Goal: Information Seeking & Learning: Find specific fact

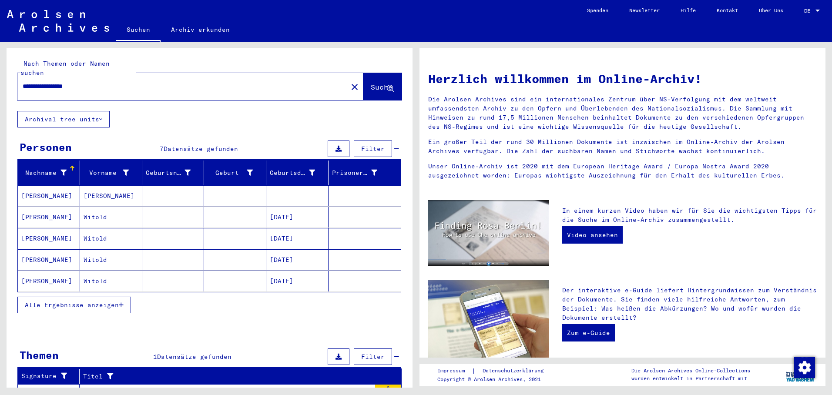
click at [287, 212] on mat-cell "[DATE]" at bounding box center [297, 217] width 62 height 21
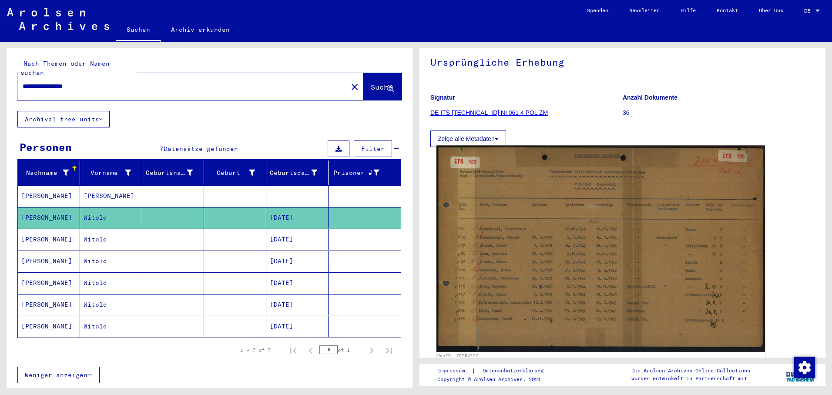
scroll to position [87, 0]
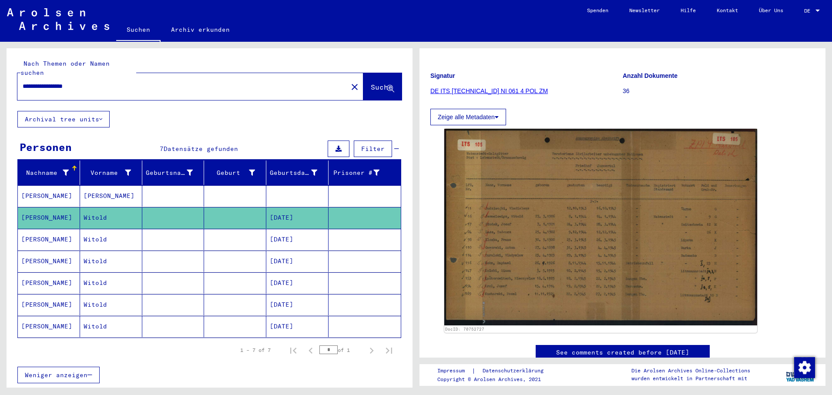
click at [271, 229] on mat-cell "[DATE]" at bounding box center [297, 239] width 62 height 21
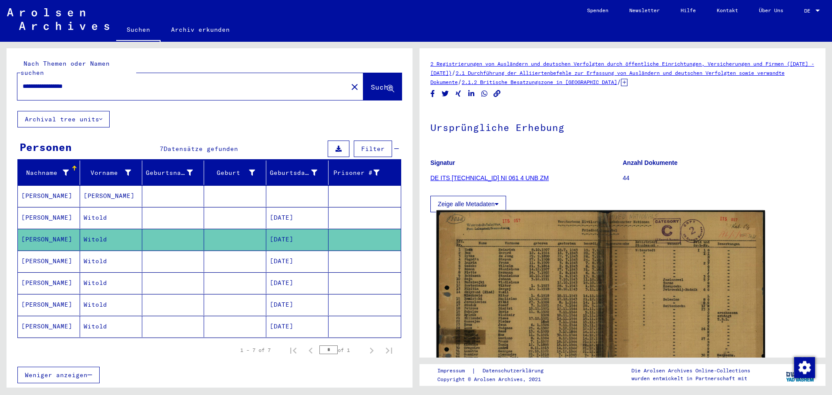
click at [492, 256] on img at bounding box center [601, 322] width 329 height 223
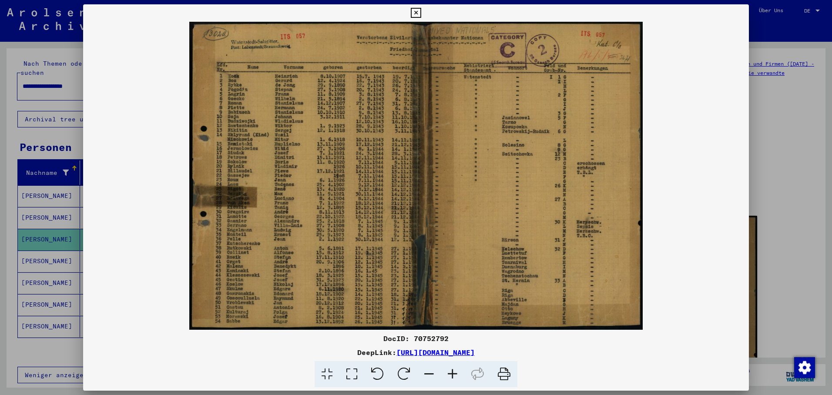
click at [33, 259] on div at bounding box center [416, 197] width 832 height 395
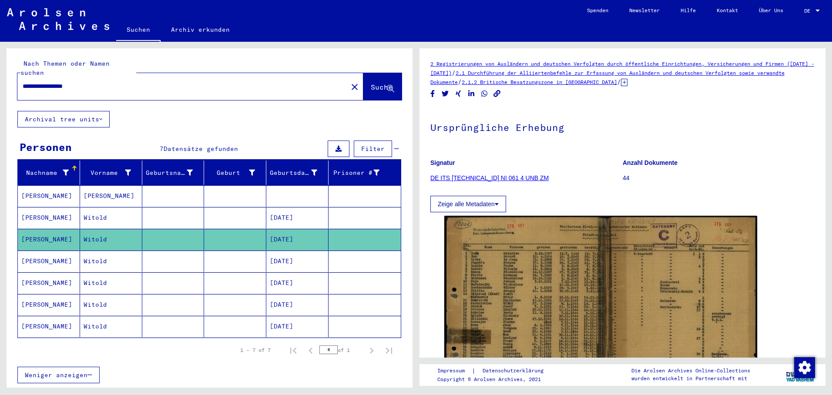
click at [48, 251] on mat-cell "[PERSON_NAME]" at bounding box center [49, 261] width 62 height 21
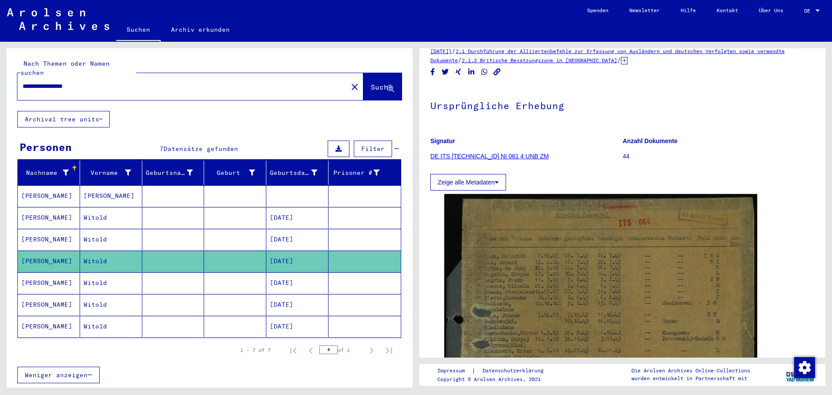
scroll to position [44, 0]
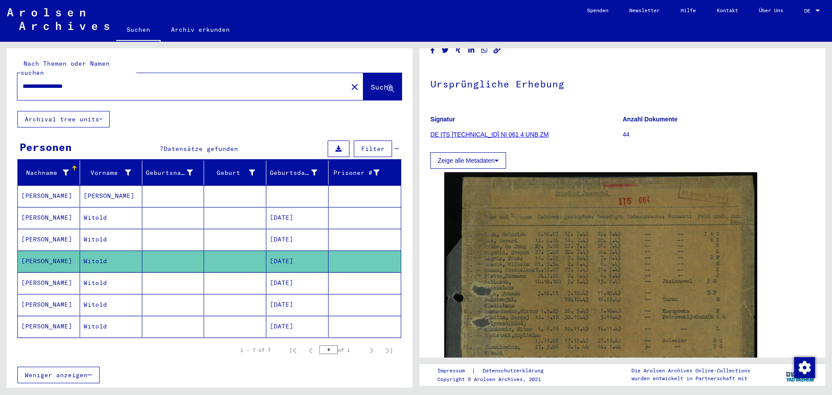
click at [296, 272] on mat-cell "[DATE]" at bounding box center [297, 282] width 62 height 21
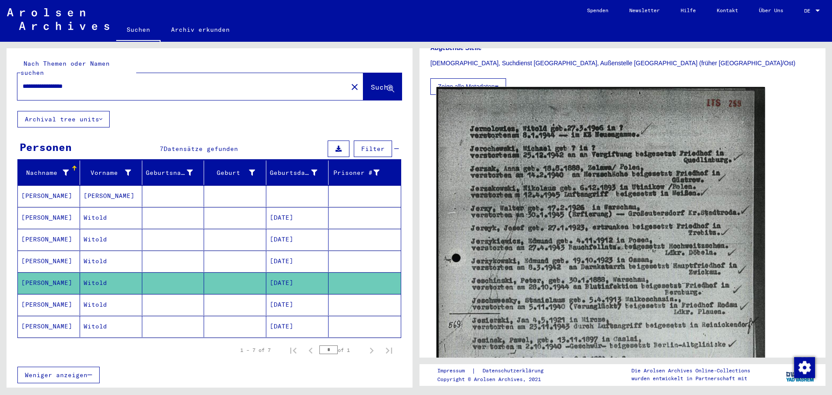
scroll to position [218, 0]
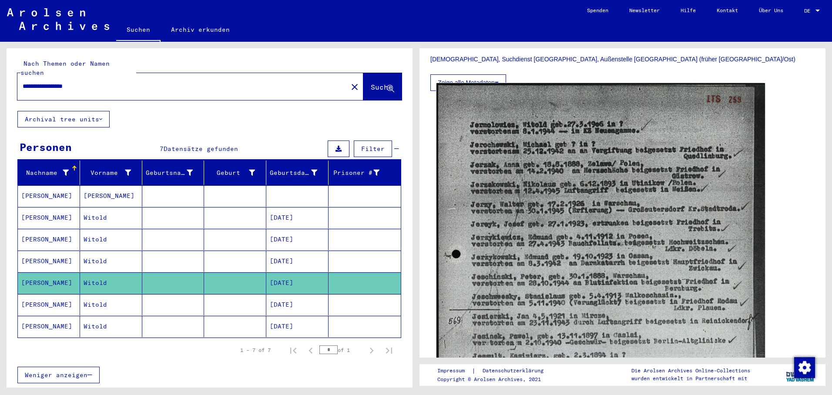
click at [512, 249] on img at bounding box center [601, 317] width 329 height 468
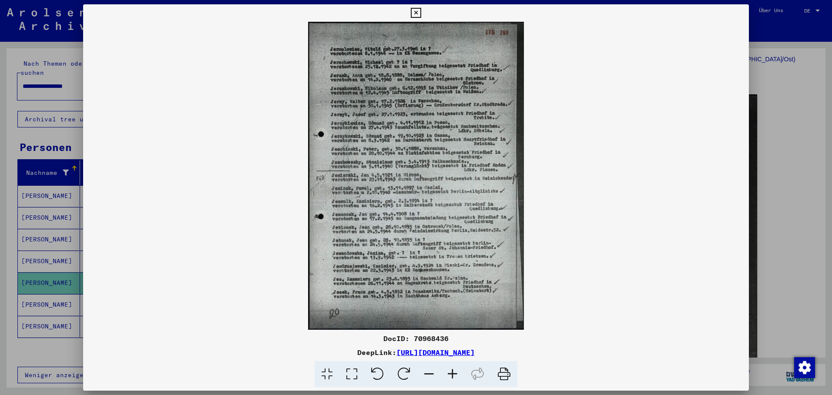
click at [40, 296] on div at bounding box center [416, 197] width 832 height 395
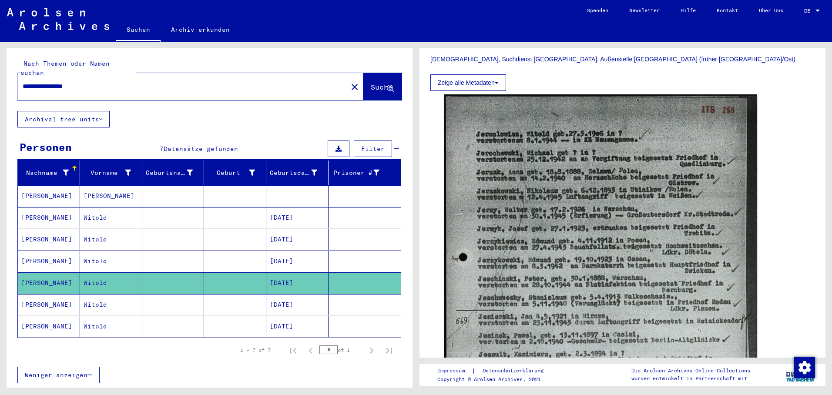
drag, startPoint x: 40, startPoint y: 294, endPoint x: 62, endPoint y: 299, distance: 22.5
click at [41, 294] on mat-cell "[PERSON_NAME]" at bounding box center [49, 304] width 62 height 21
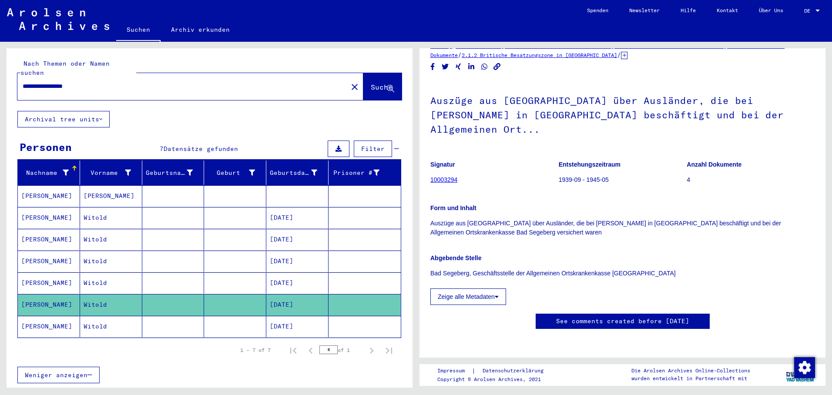
scroll to position [218, 0]
click at [298, 316] on mat-cell "[DATE]" at bounding box center [297, 326] width 62 height 21
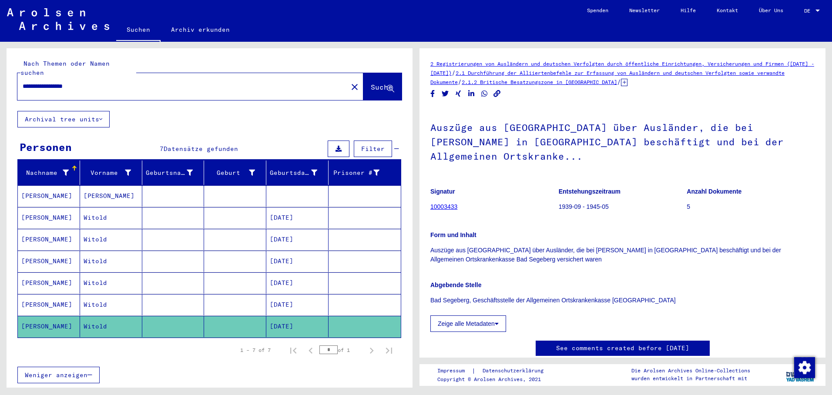
click at [295, 187] on mat-cell at bounding box center [297, 195] width 62 height 21
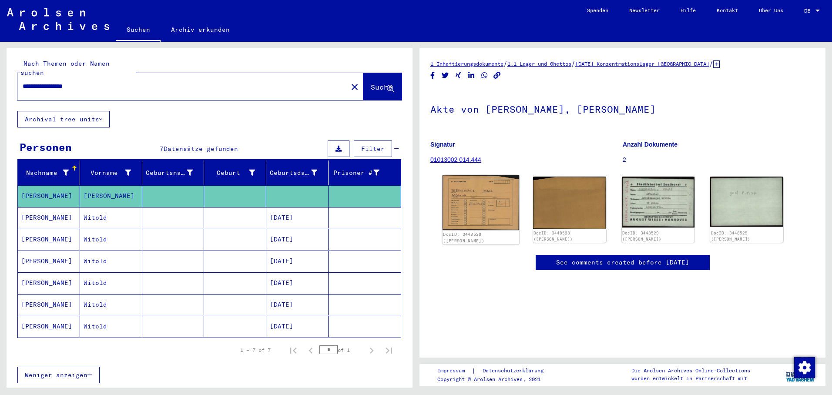
click at [479, 213] on img at bounding box center [481, 203] width 77 height 56
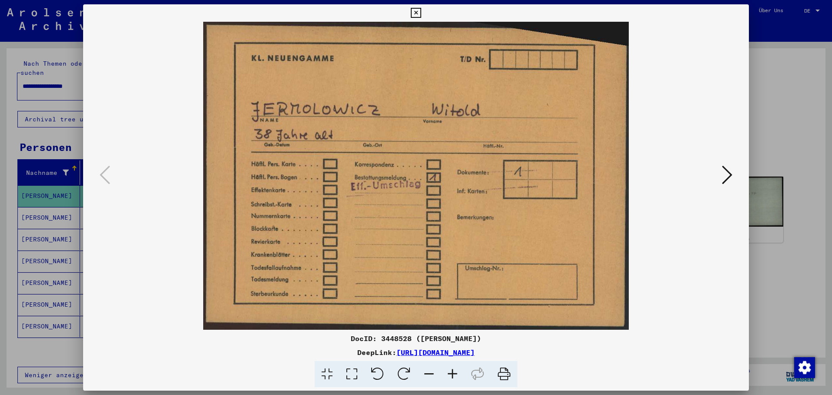
click at [730, 173] on icon at bounding box center [727, 175] width 10 height 21
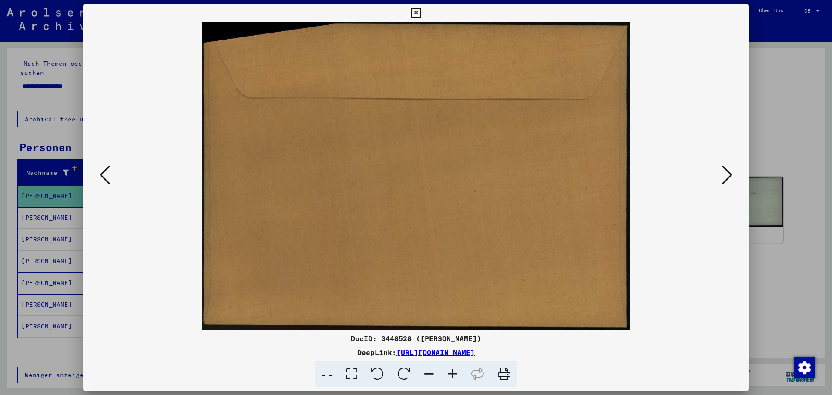
click at [732, 173] on icon at bounding box center [727, 175] width 10 height 21
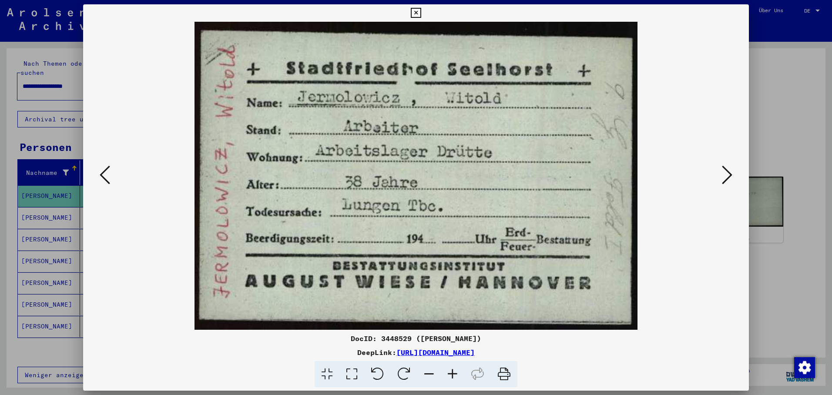
click at [726, 171] on icon at bounding box center [727, 175] width 10 height 21
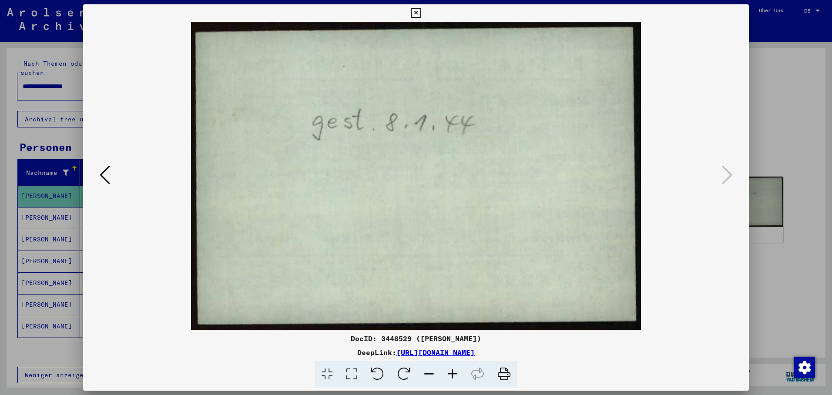
drag, startPoint x: 742, startPoint y: 14, endPoint x: 712, endPoint y: 33, distance: 34.8
click at [421, 14] on icon at bounding box center [416, 13] width 10 height 10
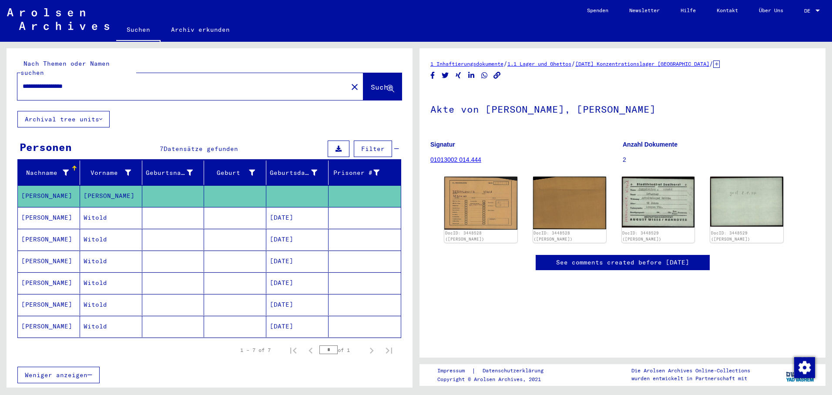
drag, startPoint x: 99, startPoint y: 74, endPoint x: 44, endPoint y: 67, distance: 55.7
click at [0, 58] on html "**********" at bounding box center [416, 197] width 832 height 395
paste input "text"
click at [370, 73] on button "Suche" at bounding box center [382, 86] width 38 height 27
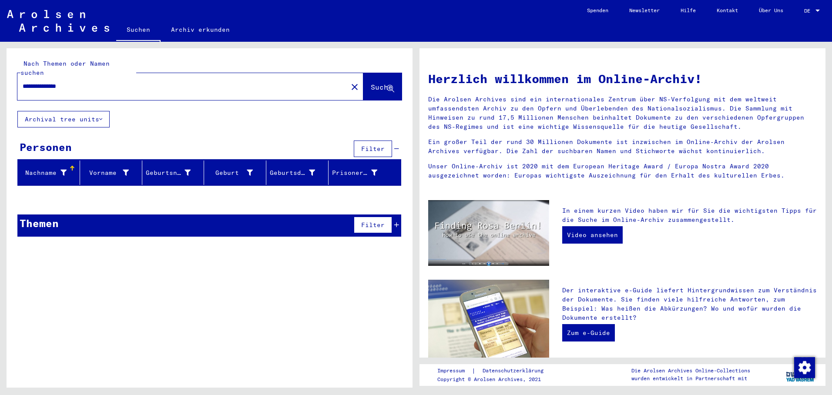
drag, startPoint x: 84, startPoint y: 76, endPoint x: 55, endPoint y: 80, distance: 29.4
click at [55, 82] on input "**********" at bounding box center [180, 86] width 315 height 9
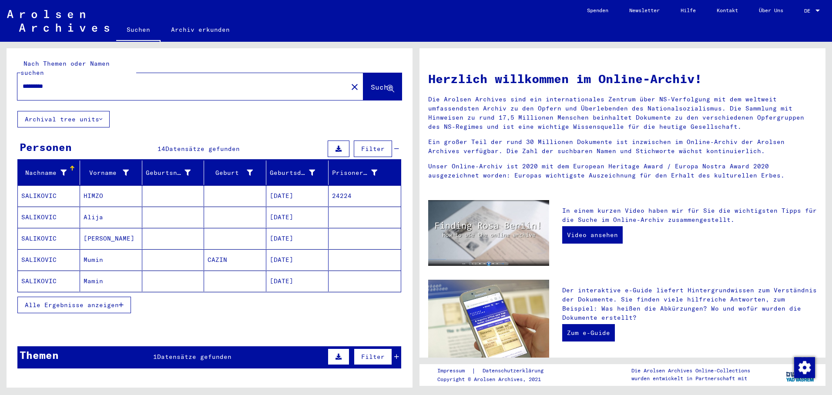
click at [123, 302] on icon "button" at bounding box center [121, 305] width 5 height 6
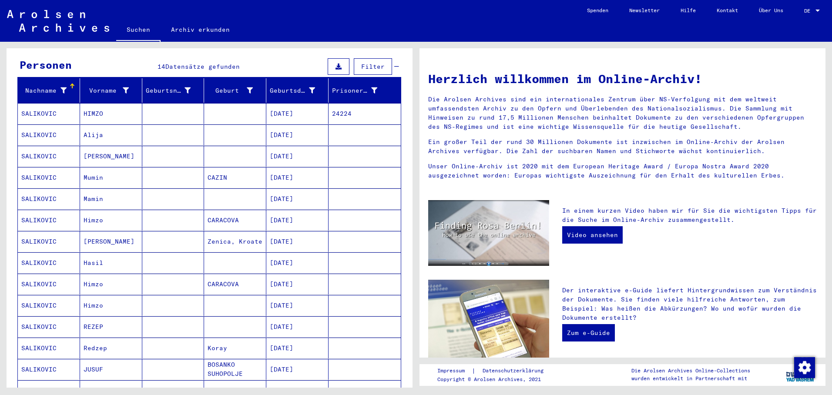
scroll to position [87, 0]
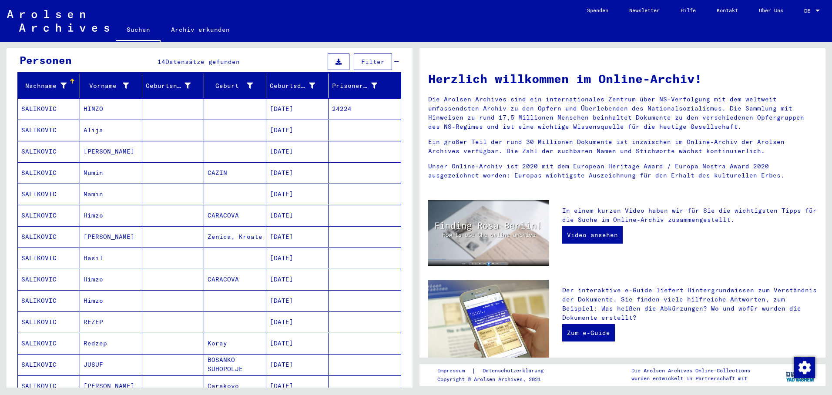
click at [105, 206] on mat-cell "Himzo" at bounding box center [111, 215] width 62 height 21
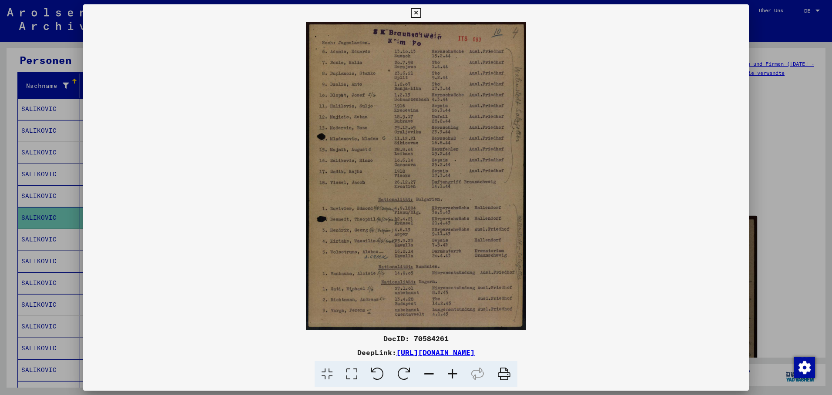
click at [43, 206] on div at bounding box center [416, 197] width 832 height 395
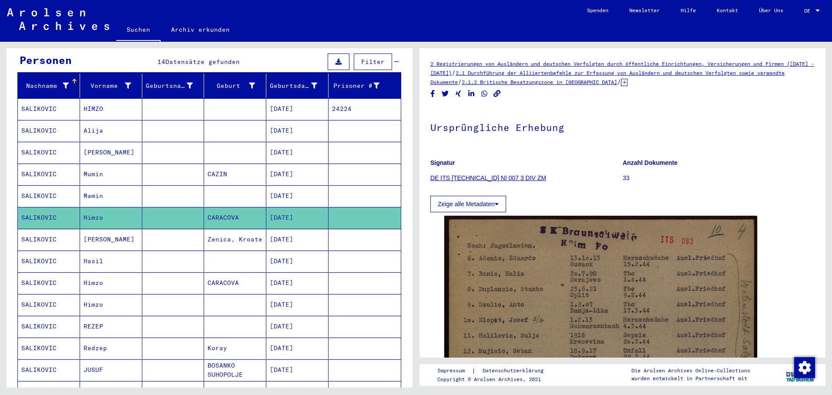
click at [286, 272] on mat-cell "[DATE]" at bounding box center [297, 282] width 62 height 21
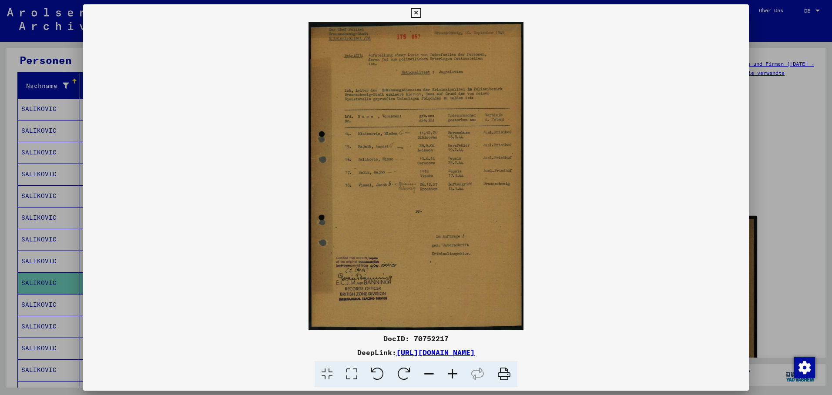
click at [52, 288] on div at bounding box center [416, 197] width 832 height 395
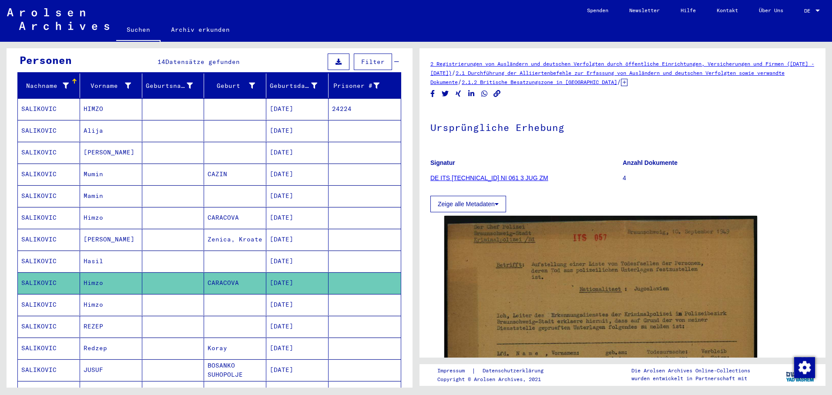
click at [56, 295] on mat-cell "SALIKOVIC" at bounding box center [49, 304] width 62 height 21
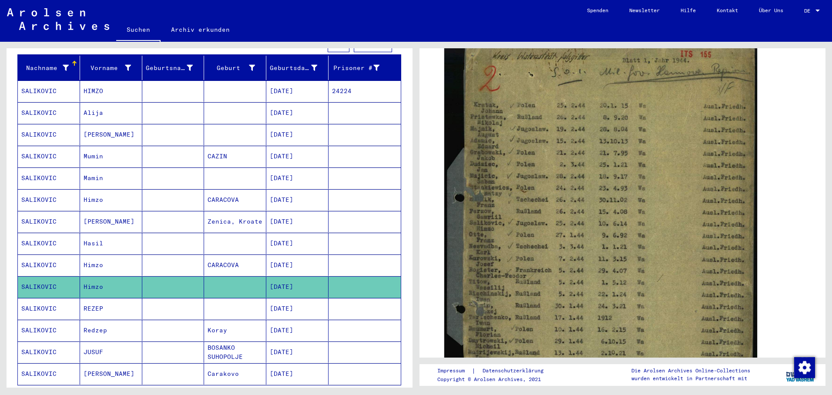
scroll to position [87, 0]
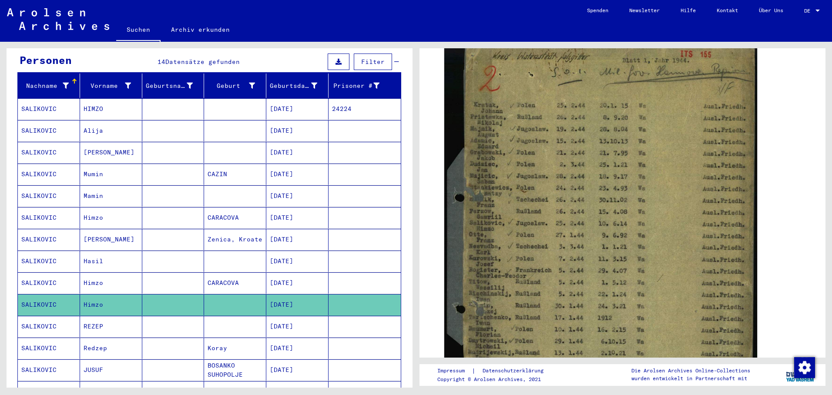
click at [299, 100] on mat-cell "[DATE]" at bounding box center [297, 108] width 62 height 21
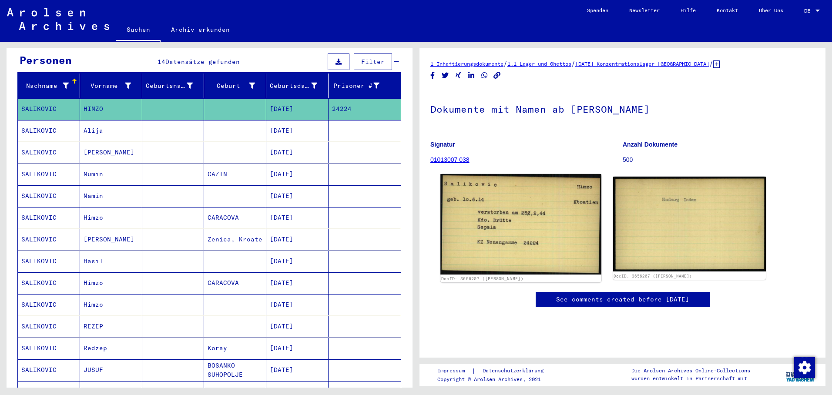
click at [484, 206] on img at bounding box center [520, 224] width 161 height 101
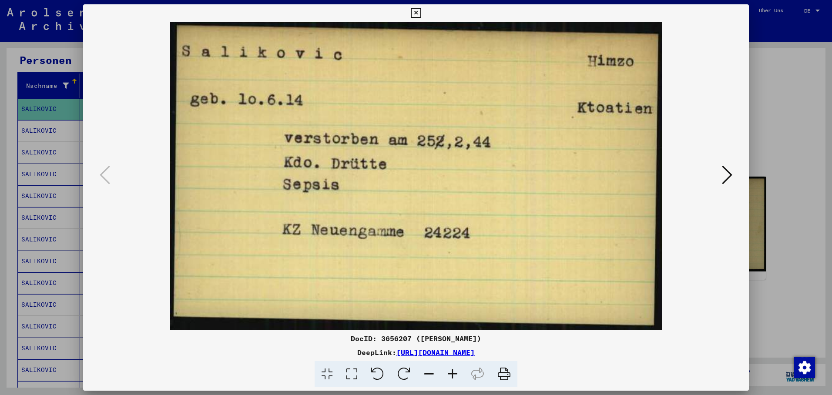
click at [35, 100] on div at bounding box center [416, 197] width 832 height 395
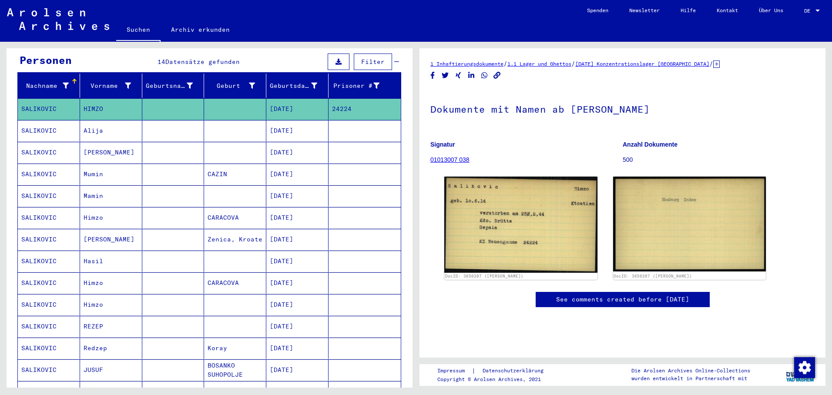
click at [282, 120] on mat-cell "[DATE]" at bounding box center [297, 130] width 62 height 21
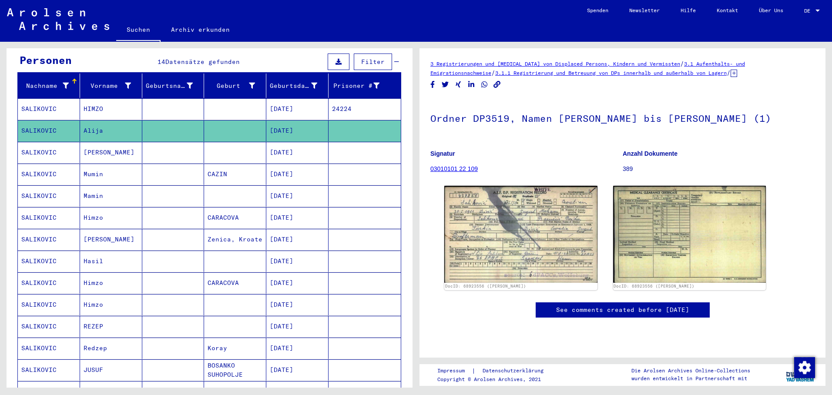
click at [284, 213] on mat-cell "[DATE]" at bounding box center [297, 217] width 62 height 21
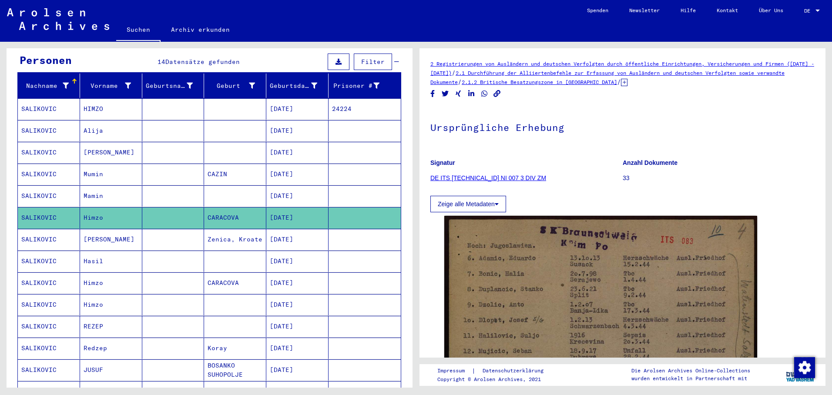
click at [291, 104] on mat-cell "[DATE]" at bounding box center [297, 108] width 62 height 21
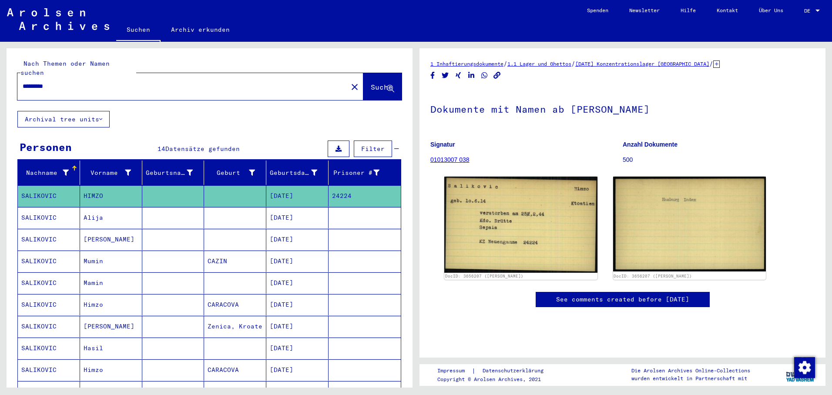
drag, startPoint x: 77, startPoint y: 76, endPoint x: -2, endPoint y: 77, distance: 78.8
click at [0, 77] on html "Suchen Archiv erkunden Spenden Newsletter Hilfe Kontakt Über Uns Suchen Archiv …" at bounding box center [416, 197] width 832 height 395
paste input "**********"
type input "**********"
click at [371, 83] on span "Suche" at bounding box center [382, 87] width 22 height 9
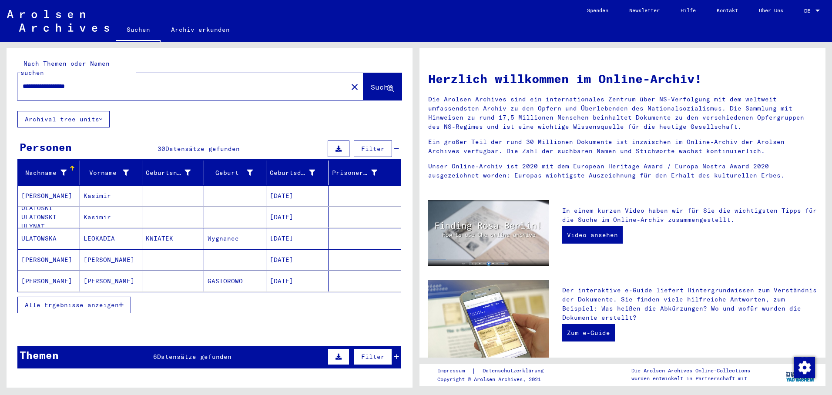
click at [283, 186] on mat-cell "[DATE]" at bounding box center [297, 195] width 62 height 21
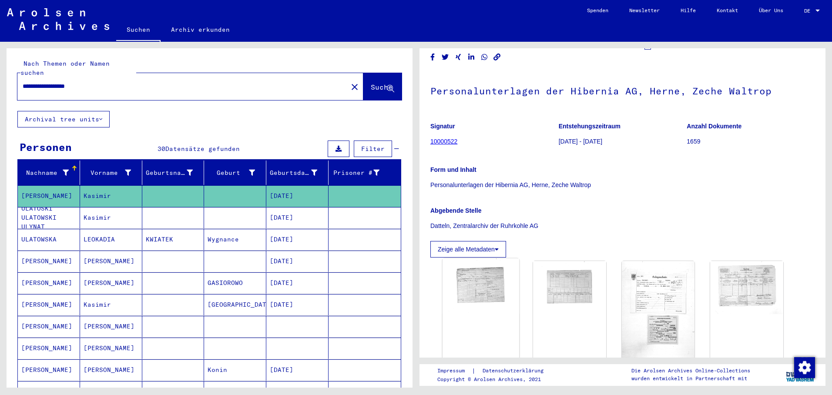
scroll to position [131, 0]
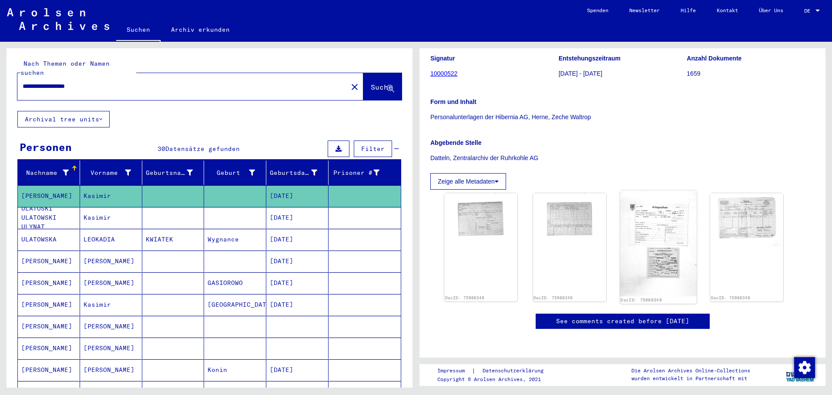
click at [651, 225] on img at bounding box center [658, 244] width 77 height 106
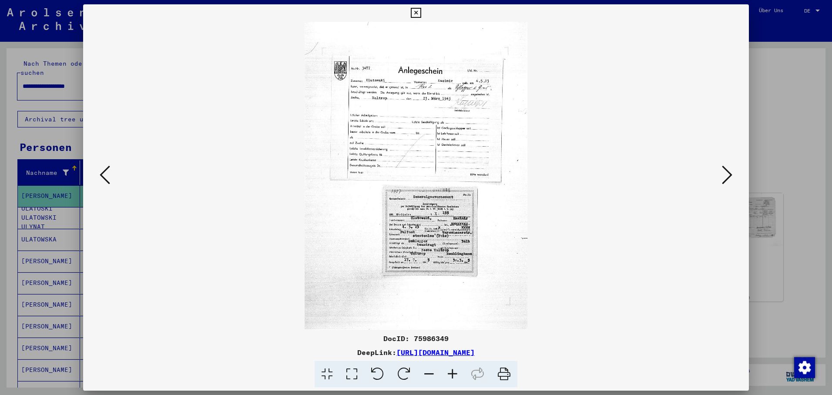
click at [102, 171] on icon at bounding box center [105, 175] width 10 height 21
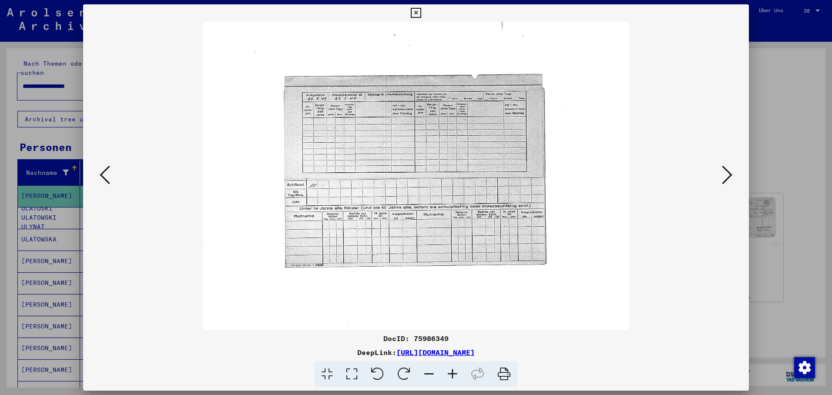
click at [102, 171] on icon at bounding box center [105, 175] width 10 height 21
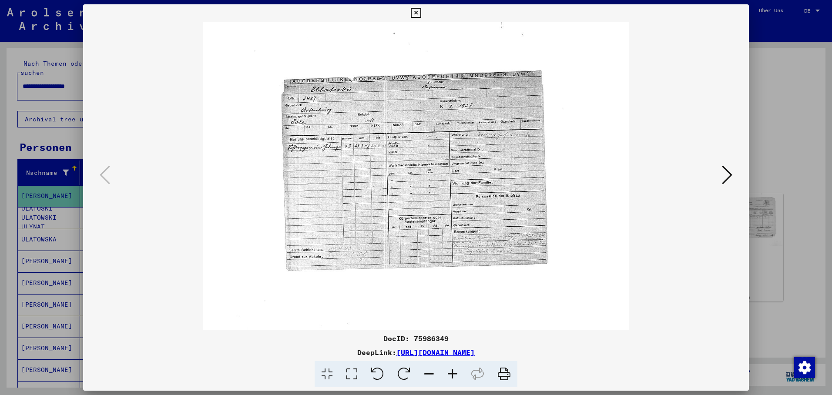
click at [421, 10] on icon at bounding box center [416, 13] width 10 height 10
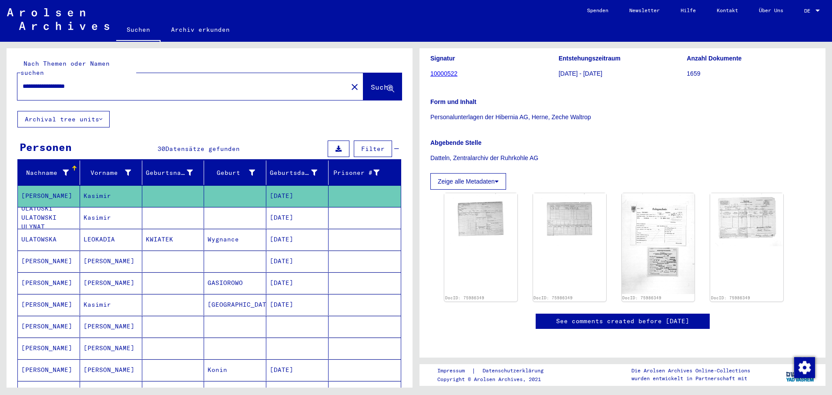
click at [296, 209] on mat-cell "[DATE]" at bounding box center [297, 217] width 62 height 21
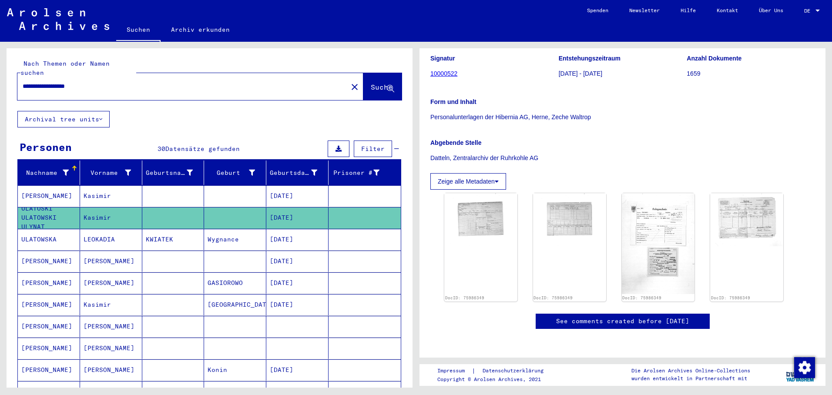
click at [296, 208] on mat-cell "[DATE]" at bounding box center [297, 217] width 62 height 21
click at [297, 188] on mat-cell "[DATE]" at bounding box center [297, 195] width 62 height 21
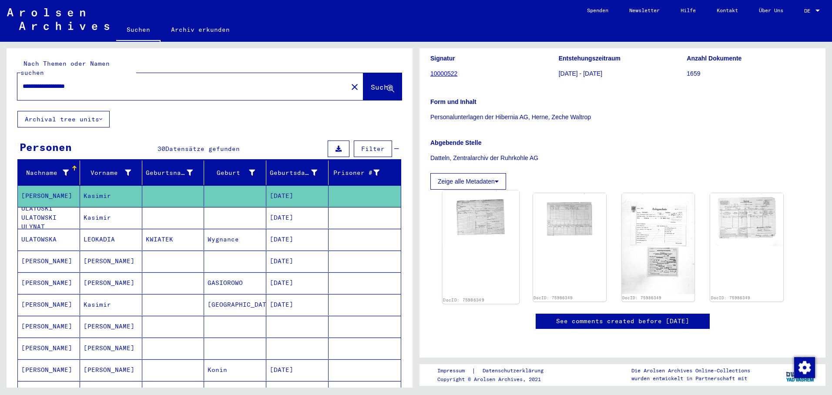
click at [487, 193] on img at bounding box center [481, 219] width 77 height 56
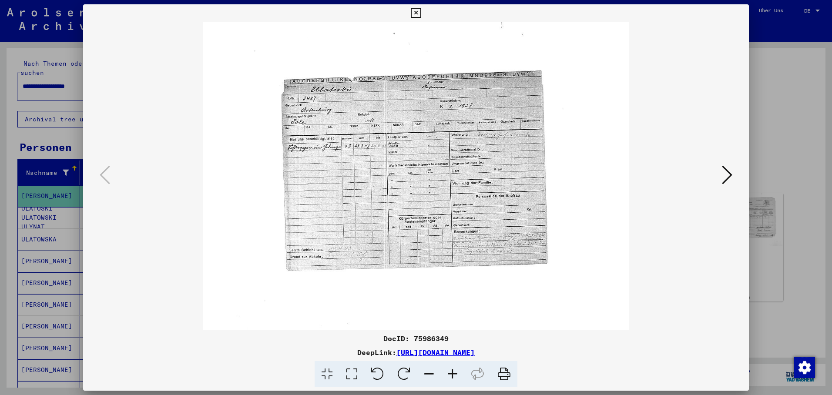
click at [728, 168] on icon at bounding box center [727, 175] width 10 height 21
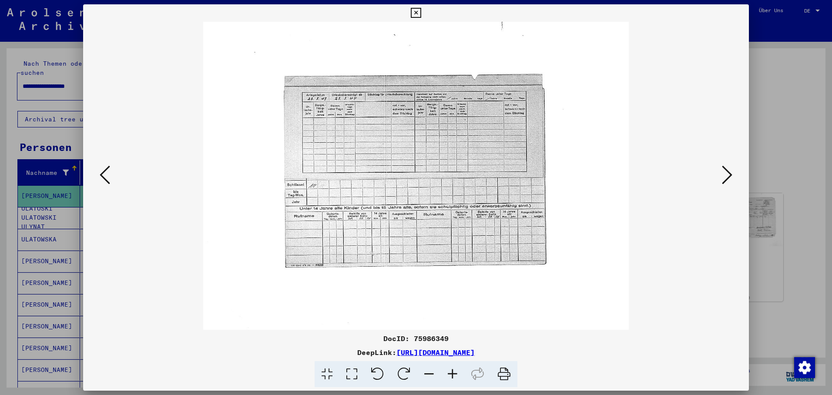
click at [728, 169] on icon at bounding box center [727, 175] width 10 height 21
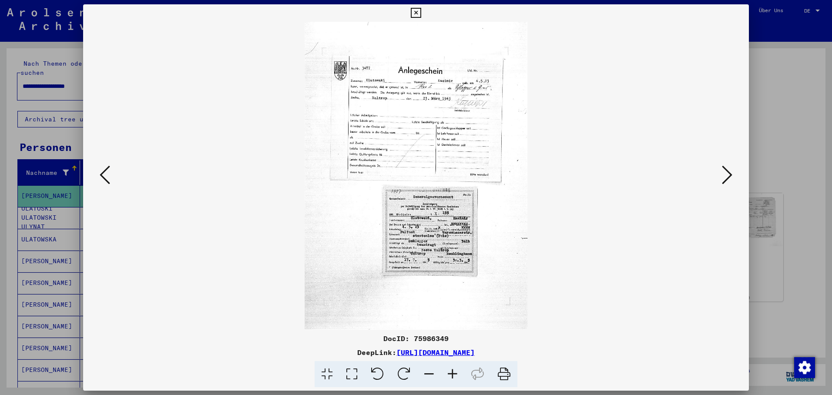
click at [37, 237] on div at bounding box center [416, 197] width 832 height 395
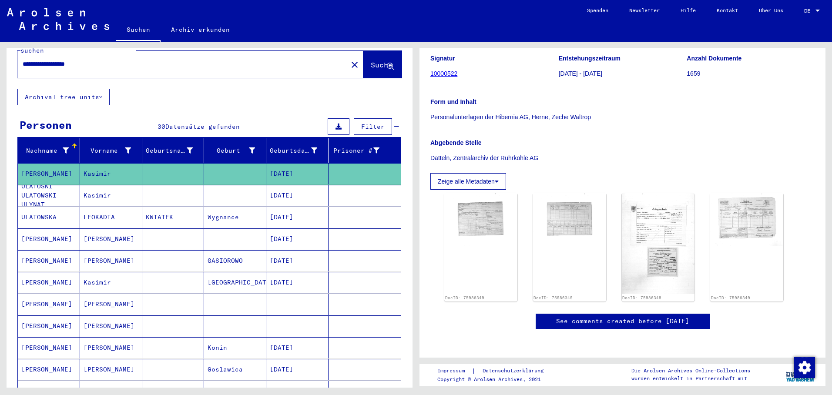
scroll to position [44, 0]
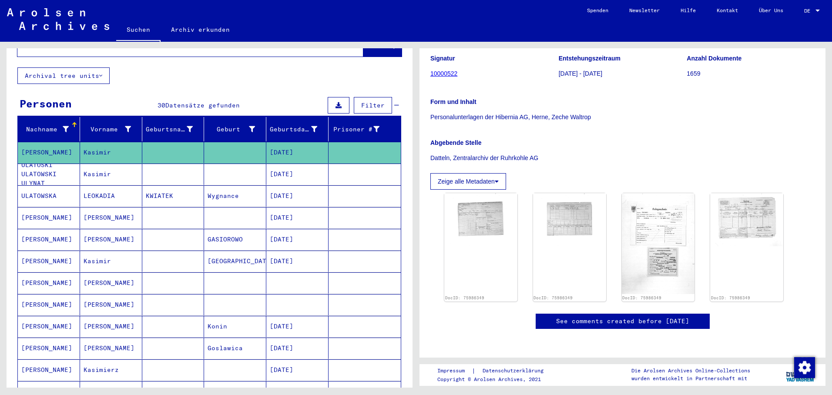
click at [291, 229] on mat-cell "[DATE]" at bounding box center [297, 239] width 62 height 21
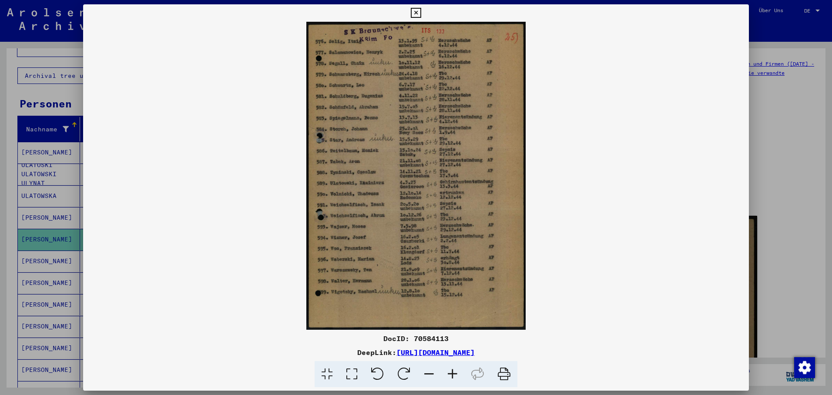
click at [40, 252] on div at bounding box center [416, 197] width 832 height 395
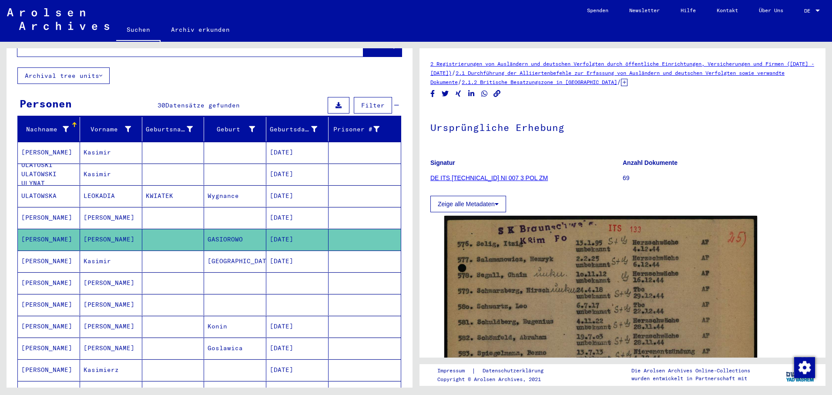
drag, startPoint x: 299, startPoint y: 253, endPoint x: 347, endPoint y: 253, distance: 47.4
click at [301, 253] on mat-cell "[DATE]" at bounding box center [297, 261] width 62 height 21
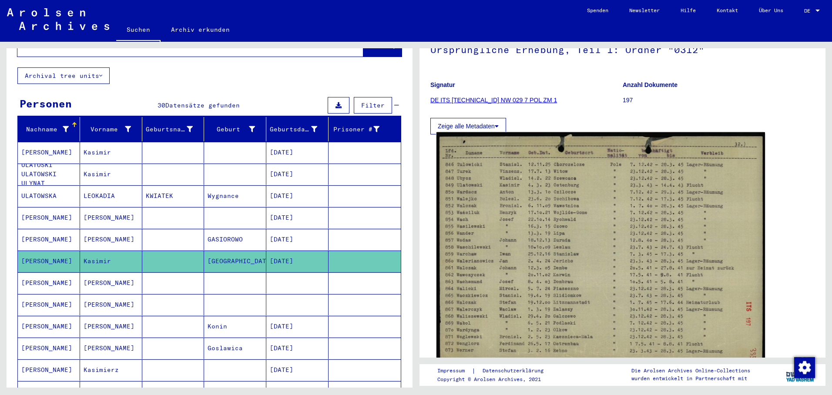
scroll to position [87, 0]
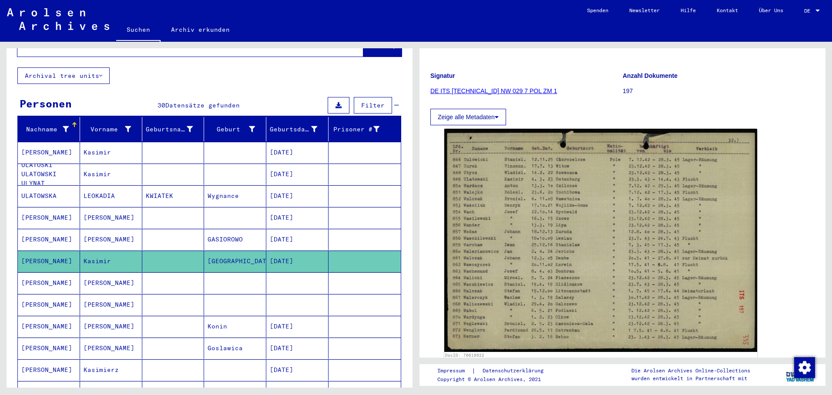
click at [287, 279] on mat-cell at bounding box center [297, 282] width 62 height 21
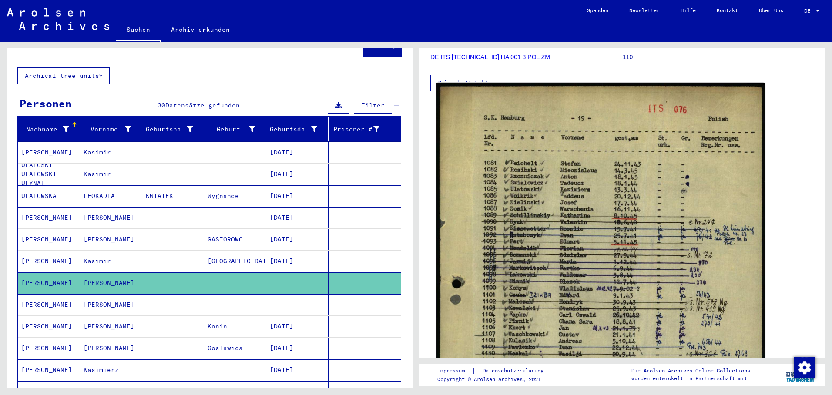
scroll to position [131, 0]
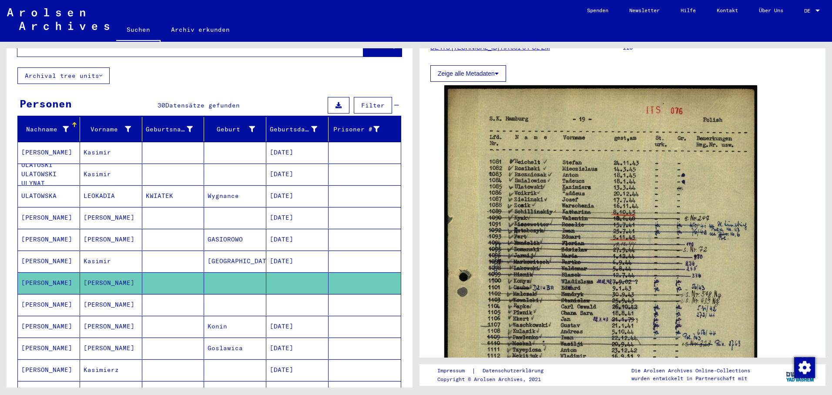
click at [288, 295] on mat-cell at bounding box center [297, 304] width 62 height 21
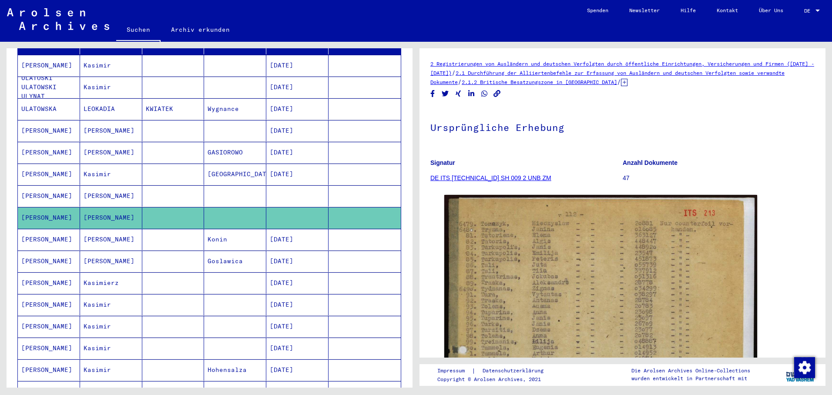
scroll to position [174, 0]
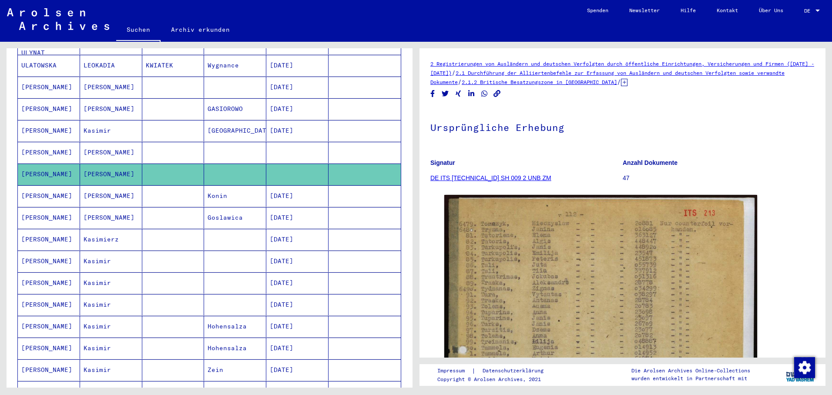
click at [286, 235] on mat-cell "[DATE]" at bounding box center [297, 239] width 62 height 21
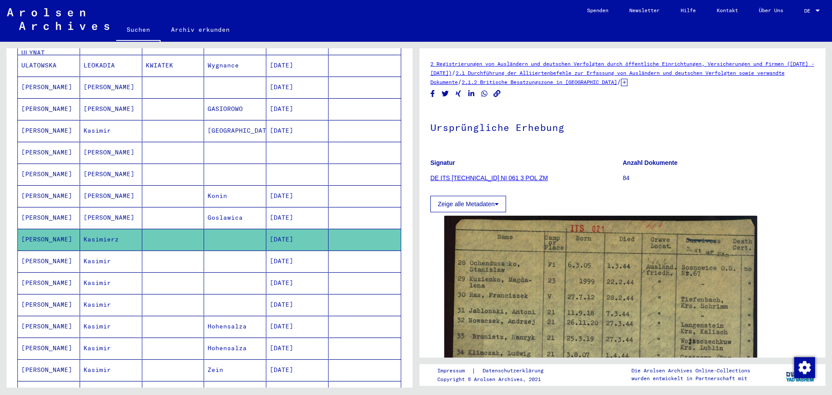
click at [281, 259] on mat-cell "[DATE]" at bounding box center [297, 261] width 62 height 21
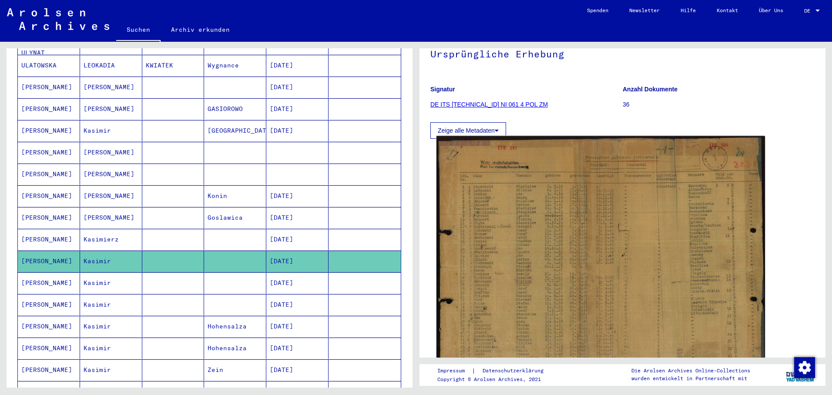
scroll to position [87, 0]
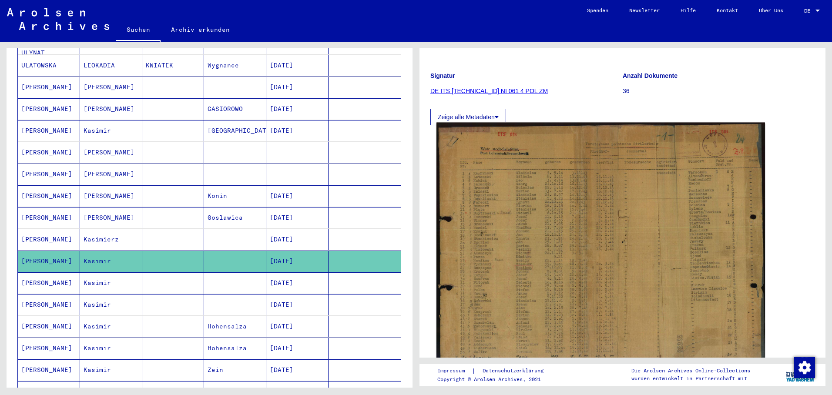
drag, startPoint x: 478, startPoint y: 261, endPoint x: 451, endPoint y: 297, distance: 45.1
click at [451, 297] on img at bounding box center [601, 252] width 329 height 259
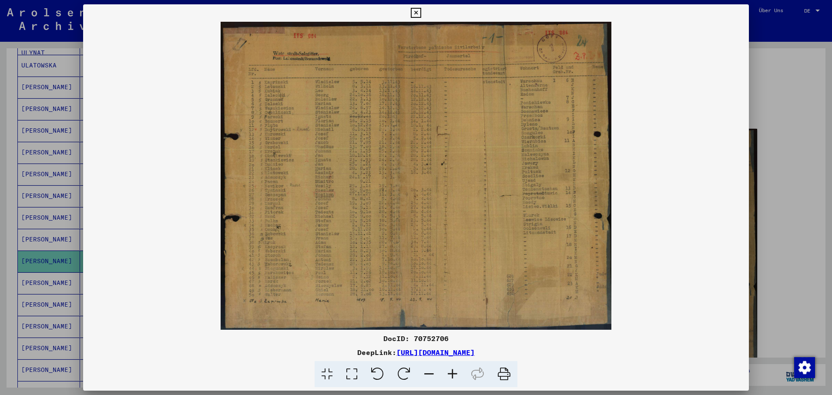
drag, startPoint x: 44, startPoint y: 247, endPoint x: 53, endPoint y: 245, distance: 9.8
click at [44, 247] on div at bounding box center [416, 197] width 832 height 395
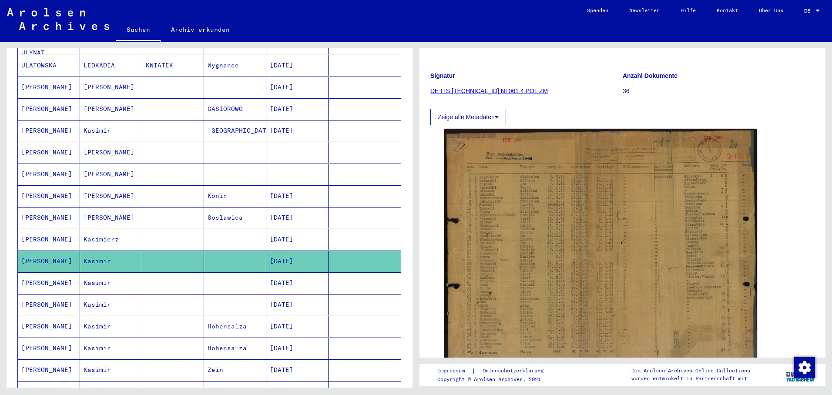
click at [301, 273] on mat-cell "[DATE]" at bounding box center [297, 282] width 62 height 21
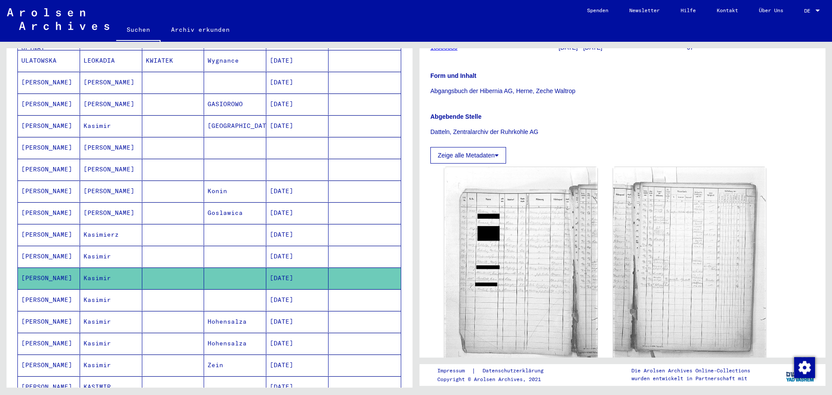
scroll to position [174, 0]
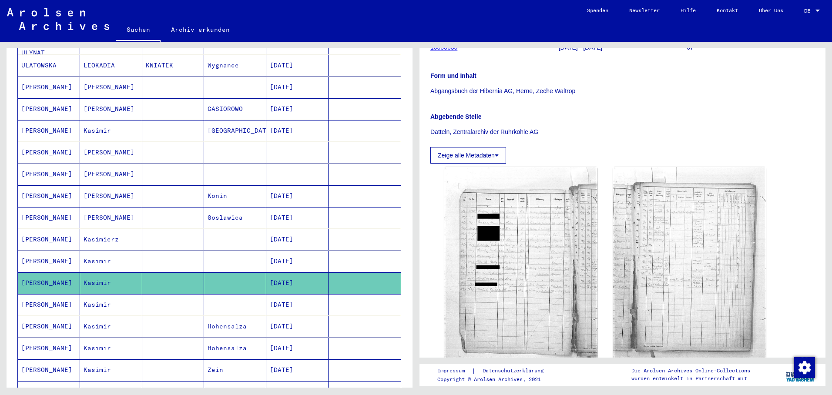
click at [285, 120] on mat-cell "[DATE]" at bounding box center [297, 130] width 62 height 21
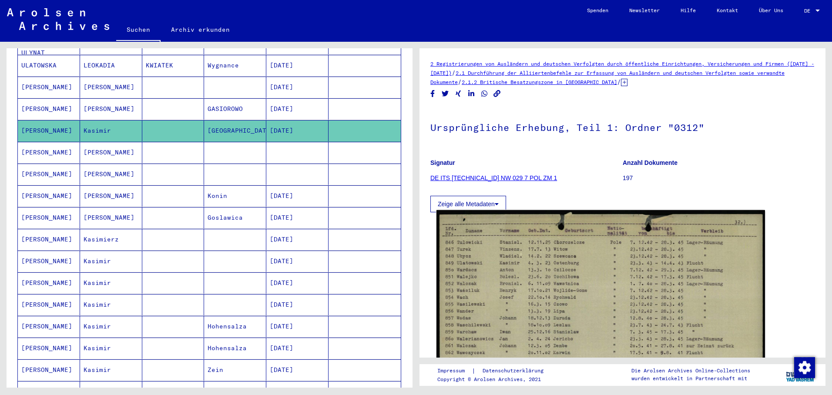
click at [498, 258] on img at bounding box center [601, 327] width 329 height 234
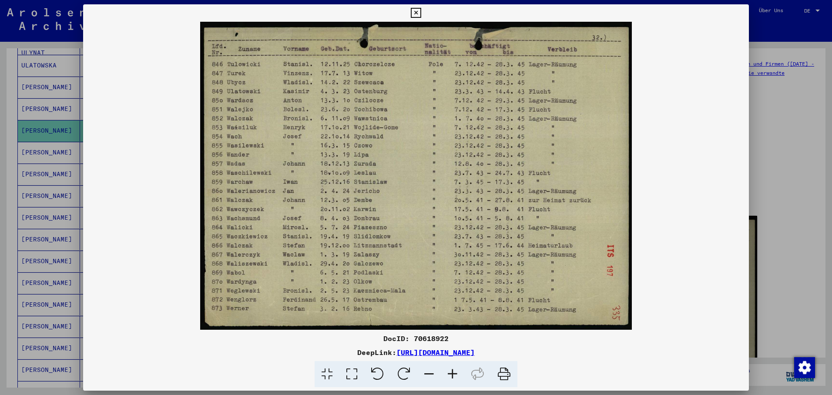
click at [421, 16] on icon at bounding box center [416, 13] width 10 height 10
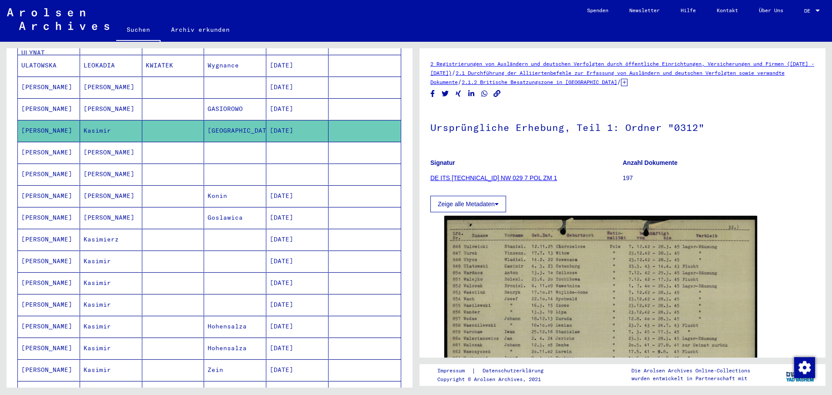
click at [298, 101] on mat-cell "[DATE]" at bounding box center [297, 108] width 62 height 21
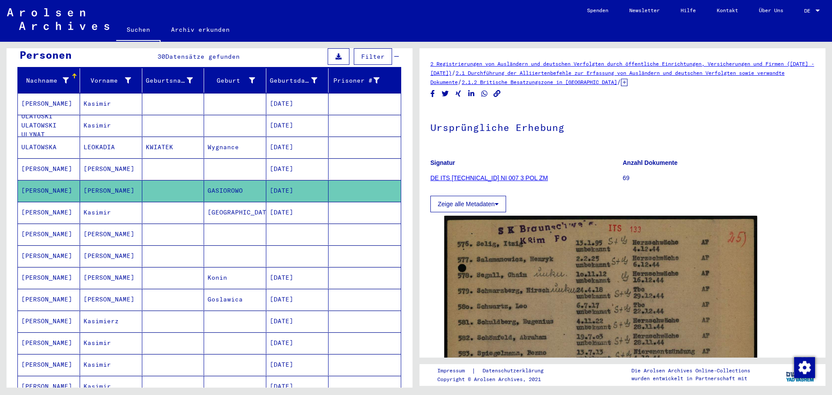
scroll to position [87, 0]
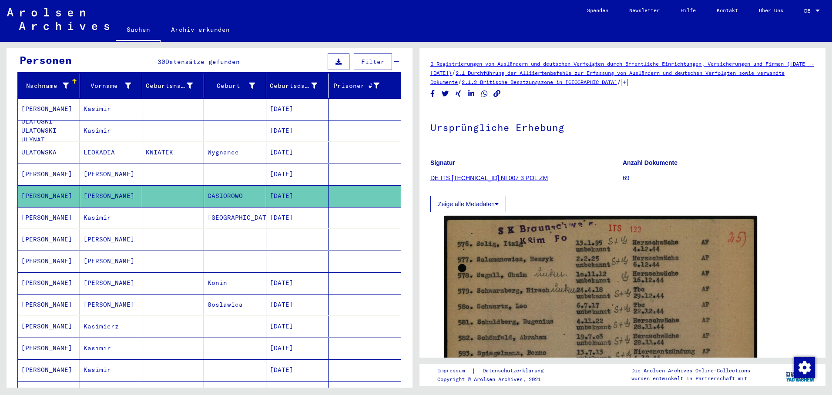
click at [303, 100] on mat-cell "[DATE]" at bounding box center [297, 108] width 62 height 21
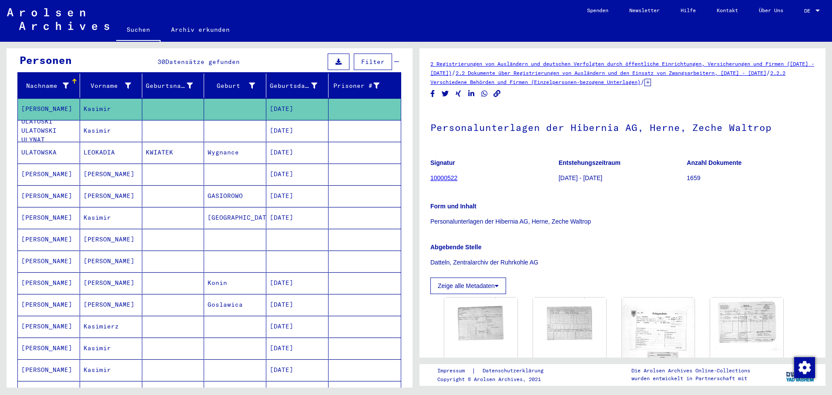
click at [299, 131] on mat-cell "[DATE]" at bounding box center [297, 130] width 62 height 21
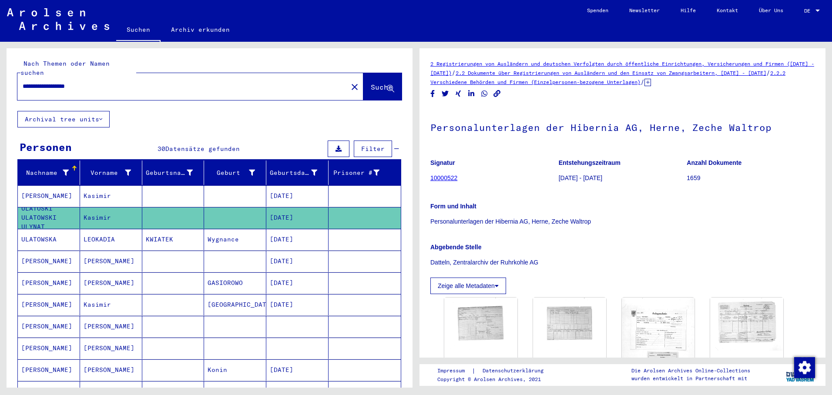
click at [349, 82] on mat-icon "close" at bounding box center [354, 87] width 10 height 10
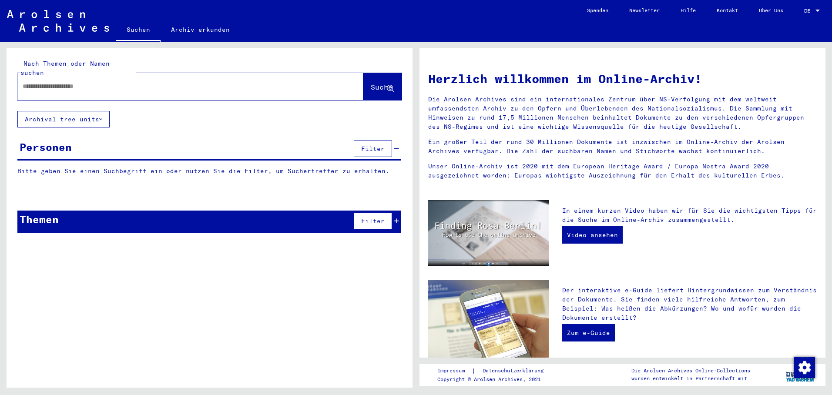
paste input "**********"
type input "**********"
click at [371, 83] on span "Suche" at bounding box center [382, 87] width 22 height 9
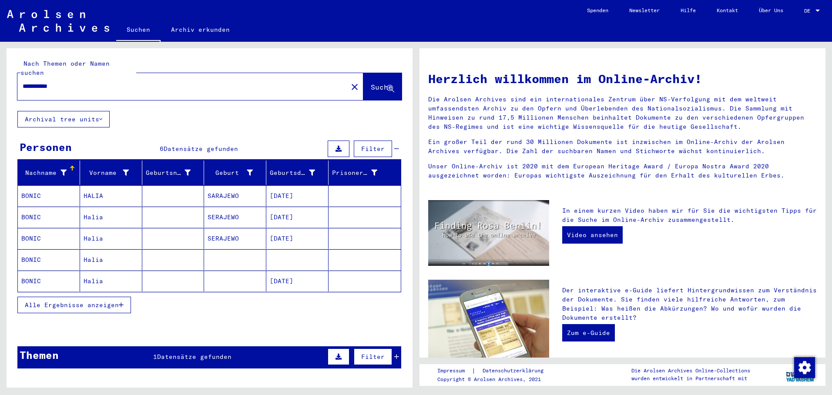
click at [280, 186] on mat-cell "[DATE]" at bounding box center [297, 195] width 62 height 21
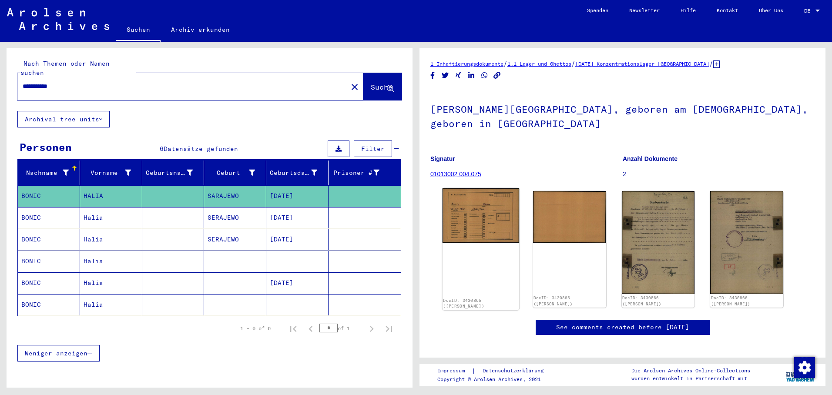
click at [468, 210] on img at bounding box center [481, 215] width 77 height 55
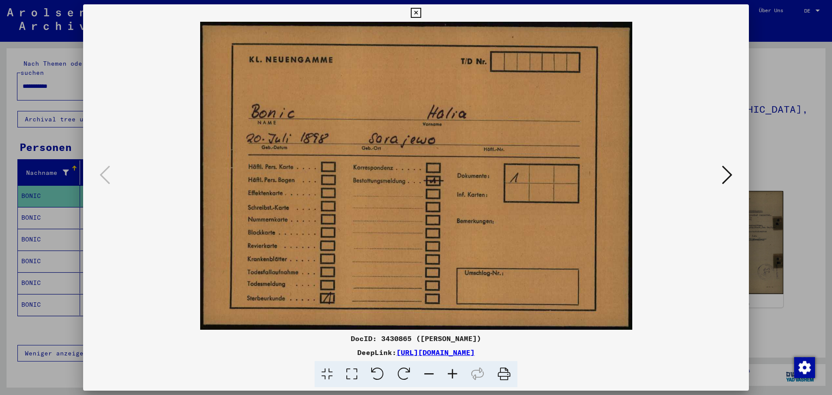
click at [723, 170] on icon at bounding box center [727, 175] width 10 height 21
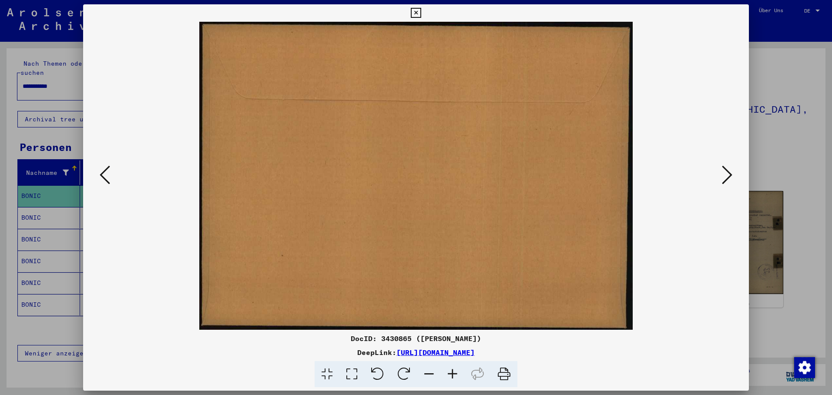
drag, startPoint x: 723, startPoint y: 170, endPoint x: 713, endPoint y: 173, distance: 9.9
click at [719, 171] on button at bounding box center [727, 175] width 16 height 25
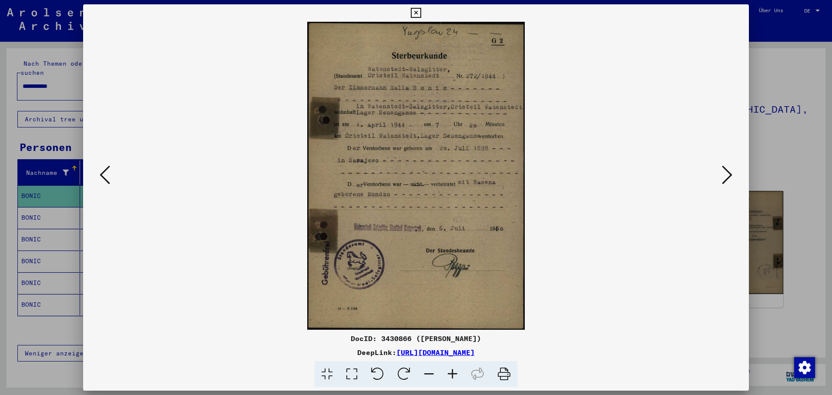
click at [726, 175] on icon at bounding box center [727, 175] width 10 height 21
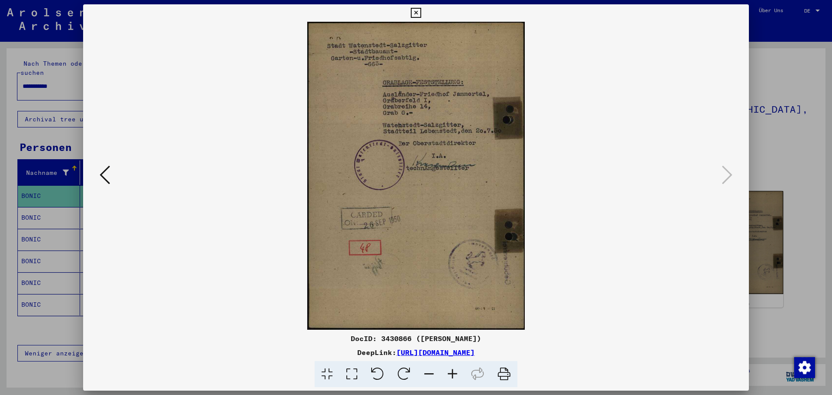
click at [25, 215] on div at bounding box center [416, 197] width 832 height 395
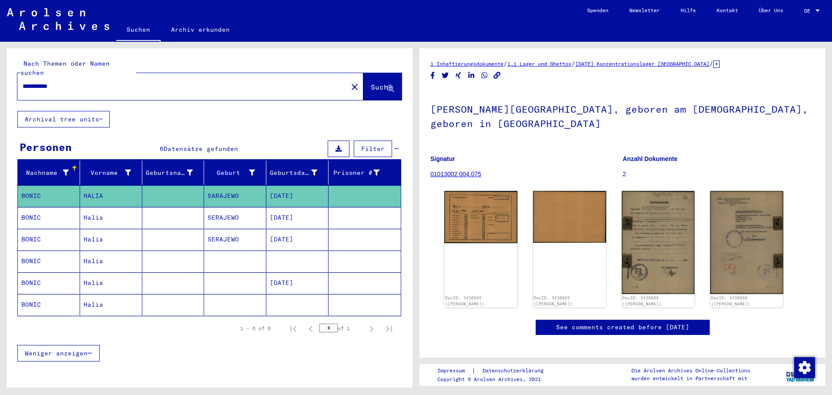
drag, startPoint x: 50, startPoint y: 210, endPoint x: 81, endPoint y: 212, distance: 30.5
click at [52, 210] on mat-cell "BONIC" at bounding box center [49, 217] width 62 height 21
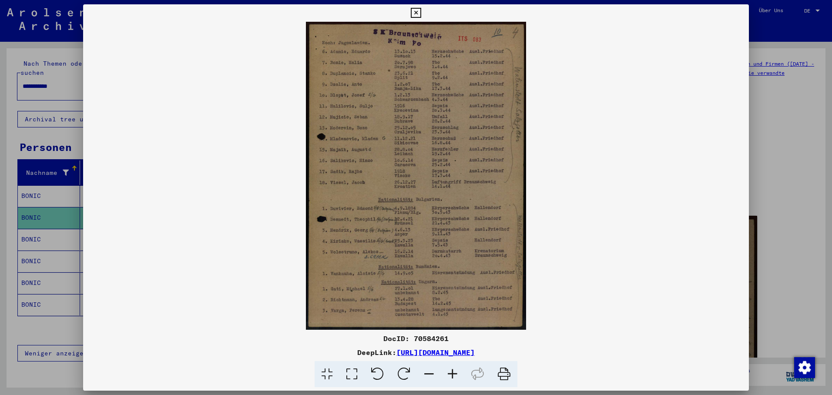
click at [20, 234] on div at bounding box center [416, 197] width 832 height 395
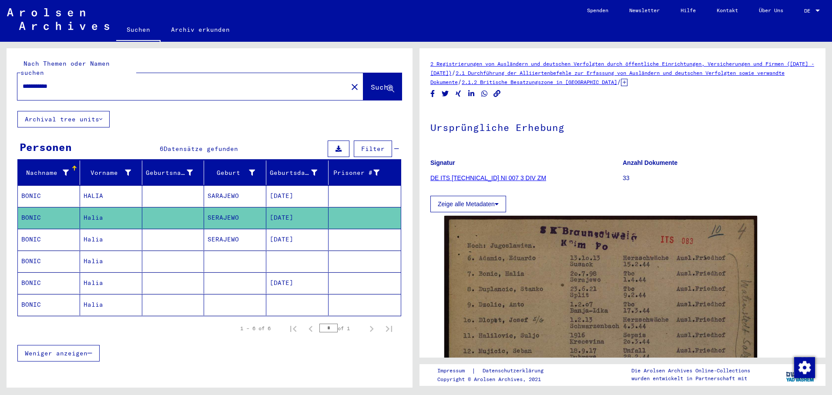
click at [226, 240] on mat-cell "SERAJEWO" at bounding box center [235, 239] width 62 height 21
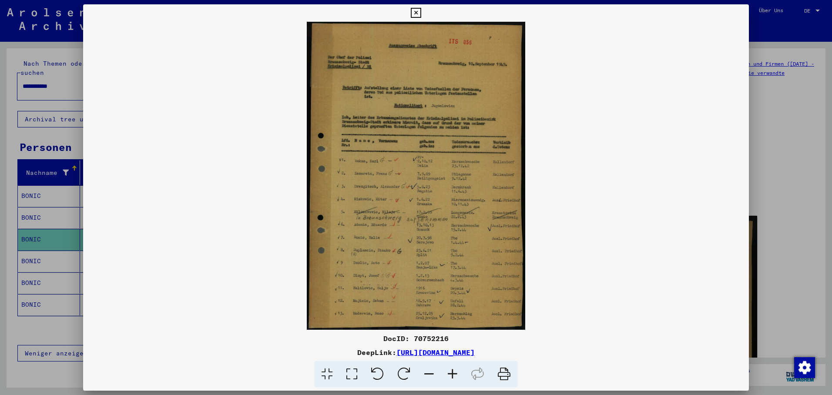
click at [47, 257] on div at bounding box center [416, 197] width 832 height 395
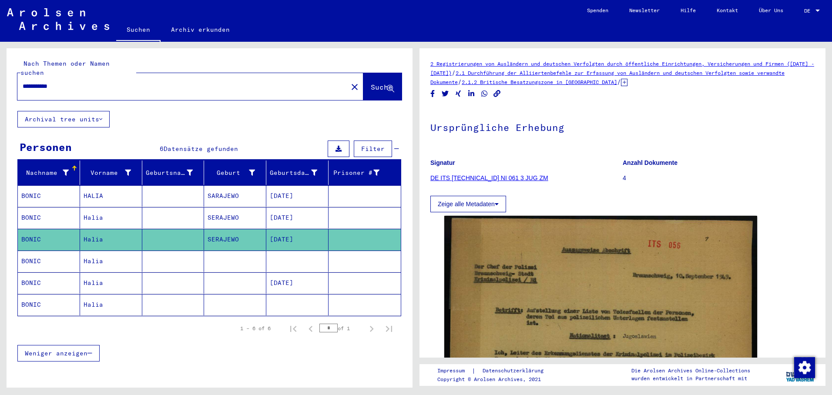
click at [48, 256] on mat-cell "BONIC" at bounding box center [49, 261] width 62 height 21
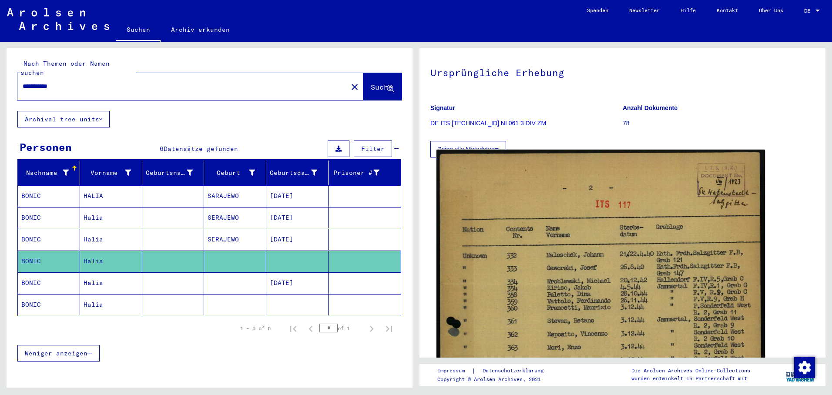
scroll to position [174, 0]
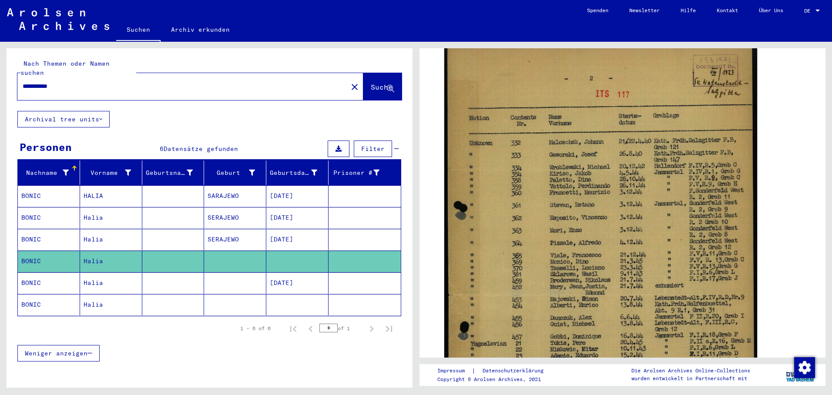
click at [83, 276] on mat-cell "Halia" at bounding box center [111, 282] width 62 height 21
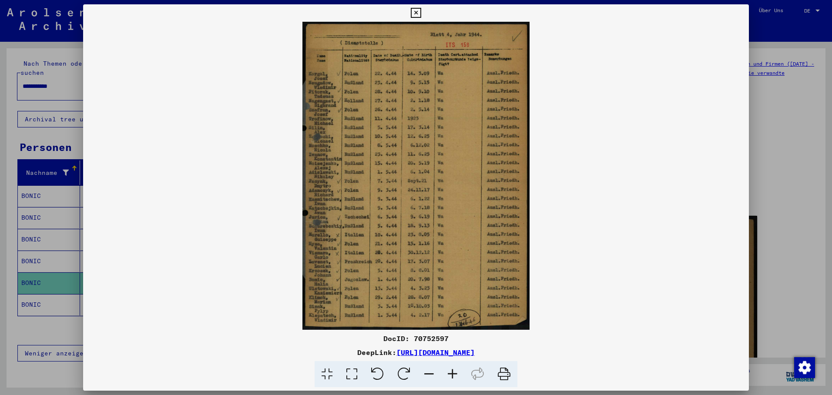
click at [20, 299] on div at bounding box center [416, 197] width 832 height 395
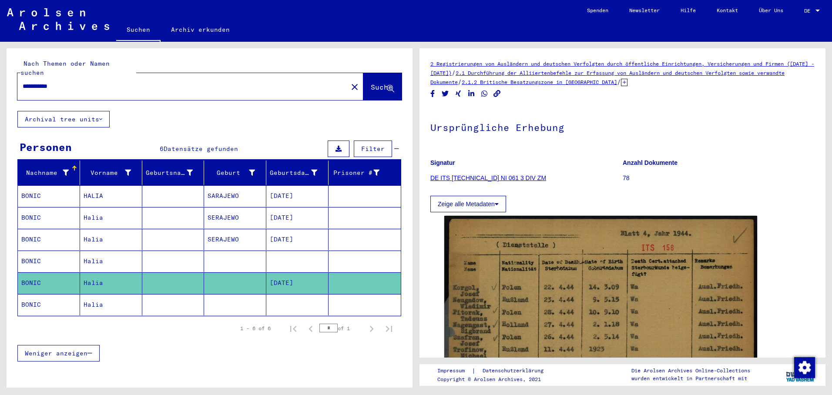
click at [27, 296] on mat-cell "BONIC" at bounding box center [49, 304] width 62 height 21
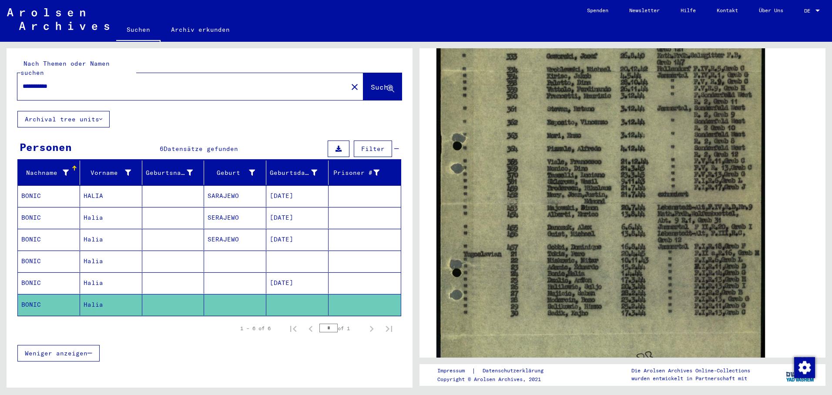
scroll to position [218, 0]
